Goal: Task Accomplishment & Management: Manage account settings

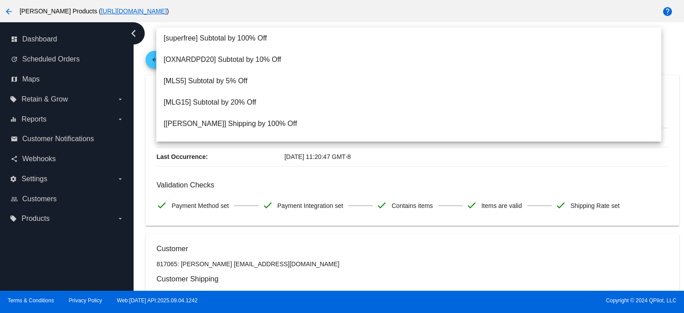
scroll to position [910, 0]
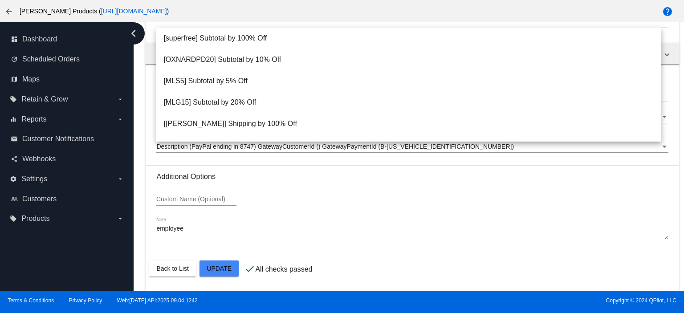
click at [308, 202] on div "Custom Name (Optional)" at bounding box center [411, 200] width 511 height 25
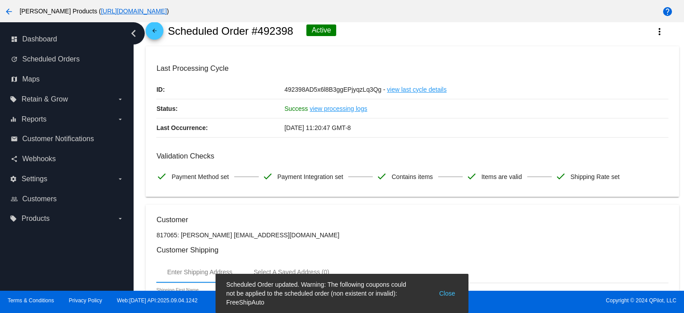
scroll to position [0, 0]
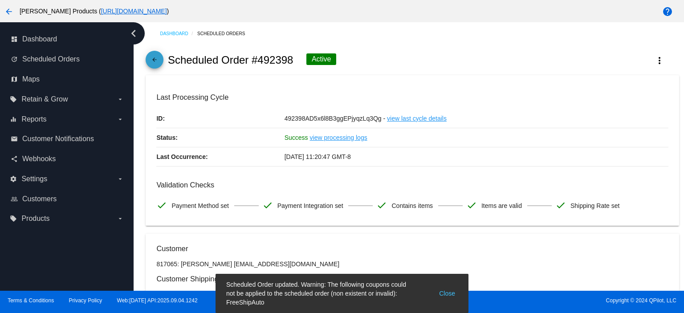
click at [154, 57] on mat-icon "arrow_back" at bounding box center [154, 62] width 11 height 11
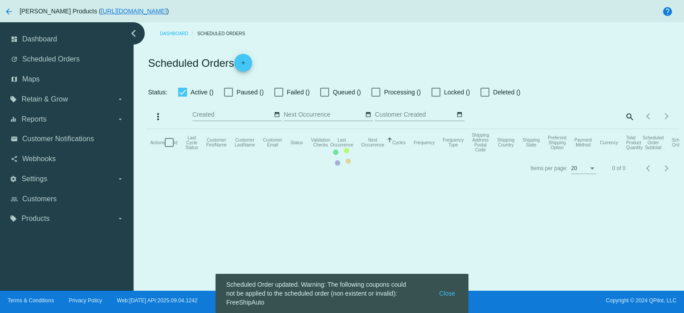
checkbox input "true"
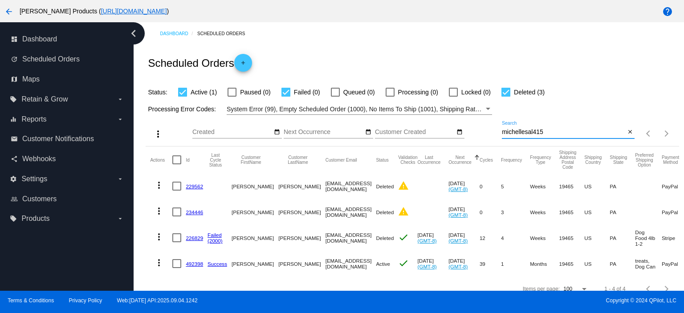
drag, startPoint x: 546, startPoint y: 132, endPoint x: 498, endPoint y: 136, distance: 47.8
click at [502, 136] on div "michellesal415 Search" at bounding box center [563, 129] width 123 height 17
paste input "[PERSON_NAME][EMAIL_ADDRESS][PERSON_NAME][DOMAIN_NAME]"
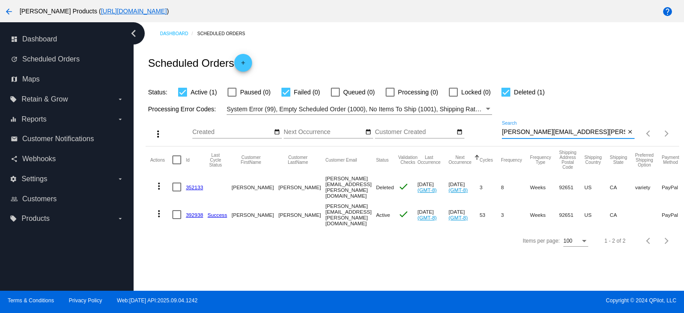
type input "[PERSON_NAME][EMAIL_ADDRESS][PERSON_NAME][DOMAIN_NAME]"
click at [197, 212] on link "392938" at bounding box center [194, 215] width 17 height 6
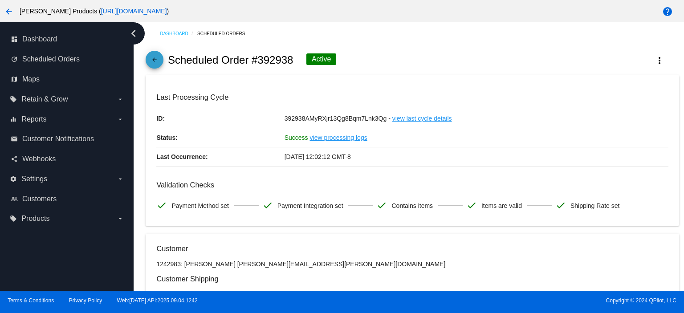
click at [157, 60] on mat-icon "arrow_back" at bounding box center [154, 62] width 11 height 11
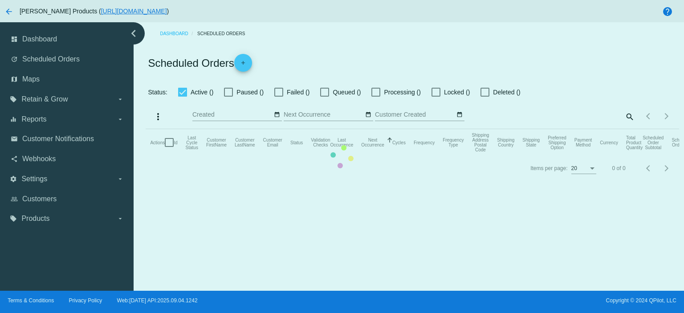
checkbox input "true"
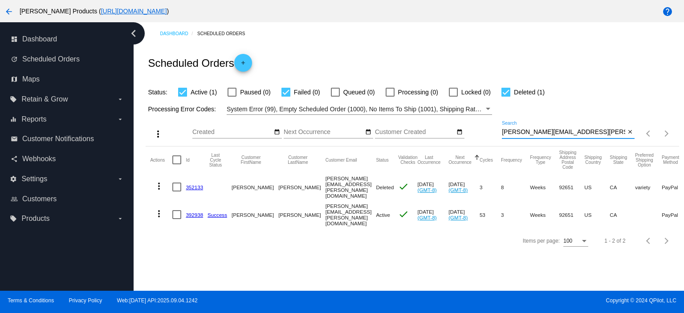
drag, startPoint x: 577, startPoint y: 133, endPoint x: 469, endPoint y: 138, distance: 107.8
click at [469, 138] on div "more_vert Sep Jan Feb Mar [DATE]" at bounding box center [412, 131] width 533 height 32
paste input "micheleroper1"
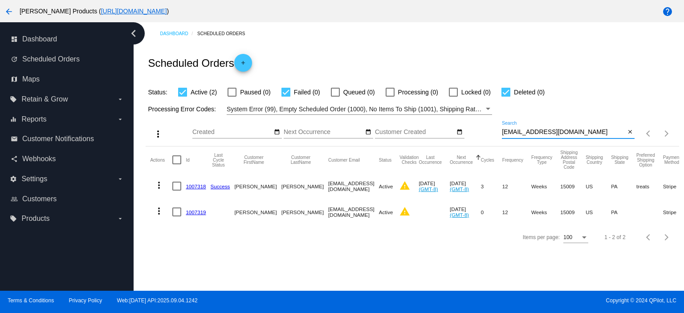
type input "[EMAIL_ADDRESS][DOMAIN_NAME]"
click at [194, 211] on link "1007319" at bounding box center [196, 212] width 20 height 6
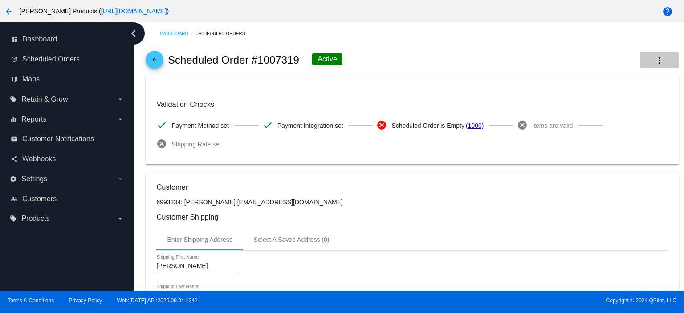
click at [654, 59] on mat-icon "more_vert" at bounding box center [659, 60] width 11 height 11
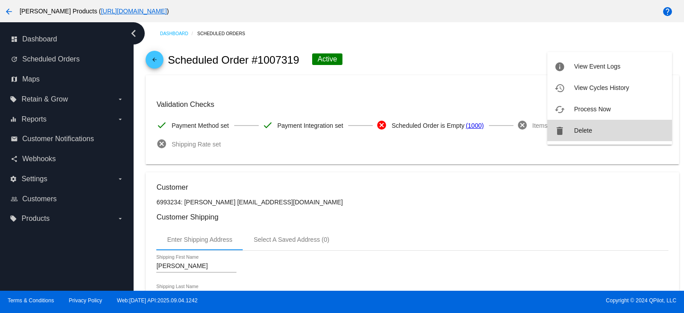
click at [596, 134] on button "delete Delete" at bounding box center [609, 130] width 125 height 21
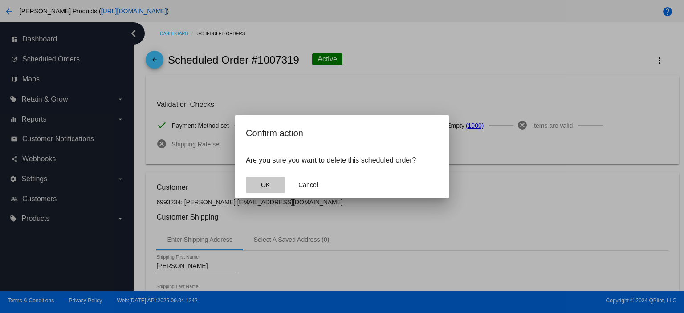
click at [273, 188] on button "OK" at bounding box center [265, 185] width 39 height 16
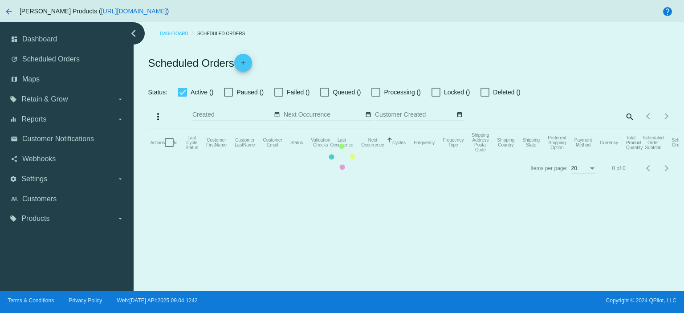
checkbox input "true"
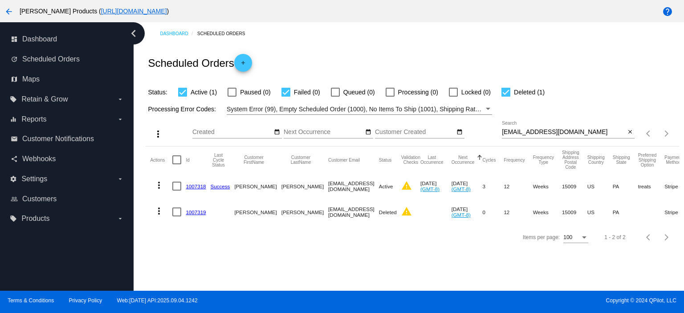
click at [201, 186] on link "1007318" at bounding box center [196, 186] width 20 height 6
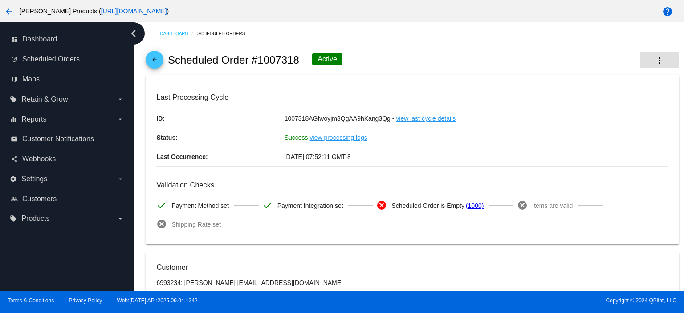
click at [654, 61] on mat-icon "more_vert" at bounding box center [659, 60] width 11 height 11
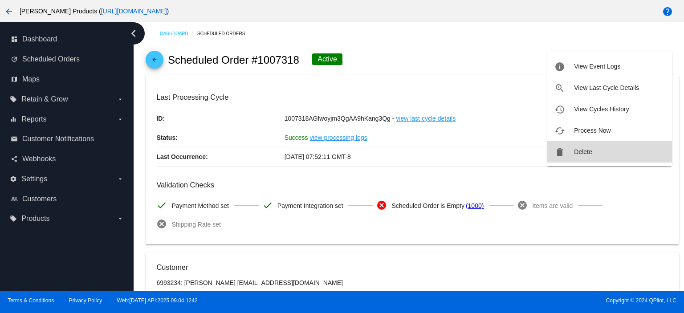
click at [587, 155] on span "Delete" at bounding box center [583, 151] width 18 height 7
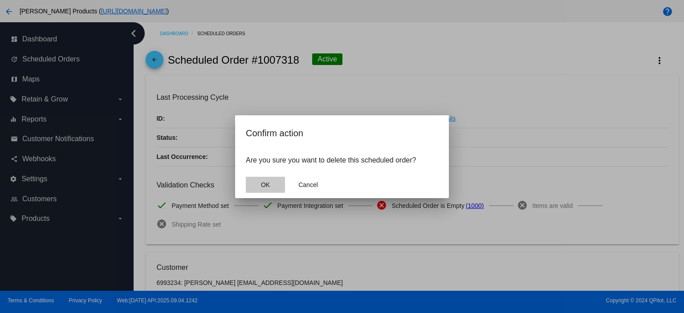
click at [273, 183] on button "OK" at bounding box center [265, 185] width 39 height 16
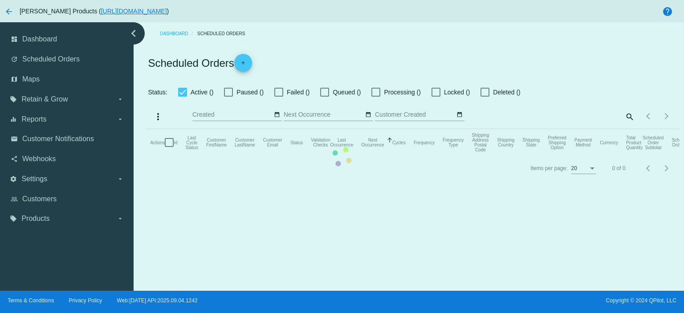
checkbox input "true"
